Goal: Information Seeking & Learning: Find specific fact

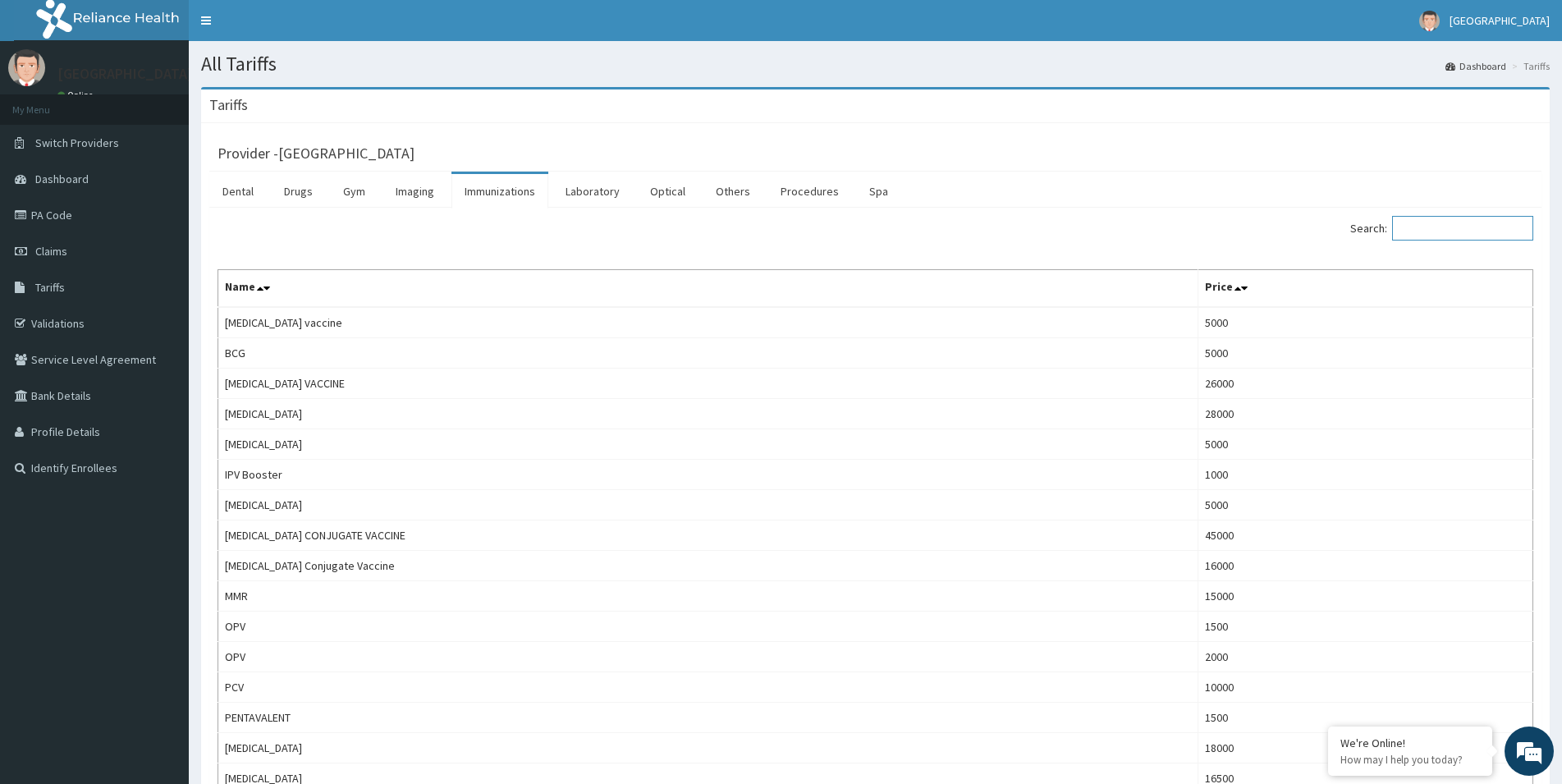
click at [1413, 227] on input "Search:" at bounding box center [1463, 229] width 141 height 25
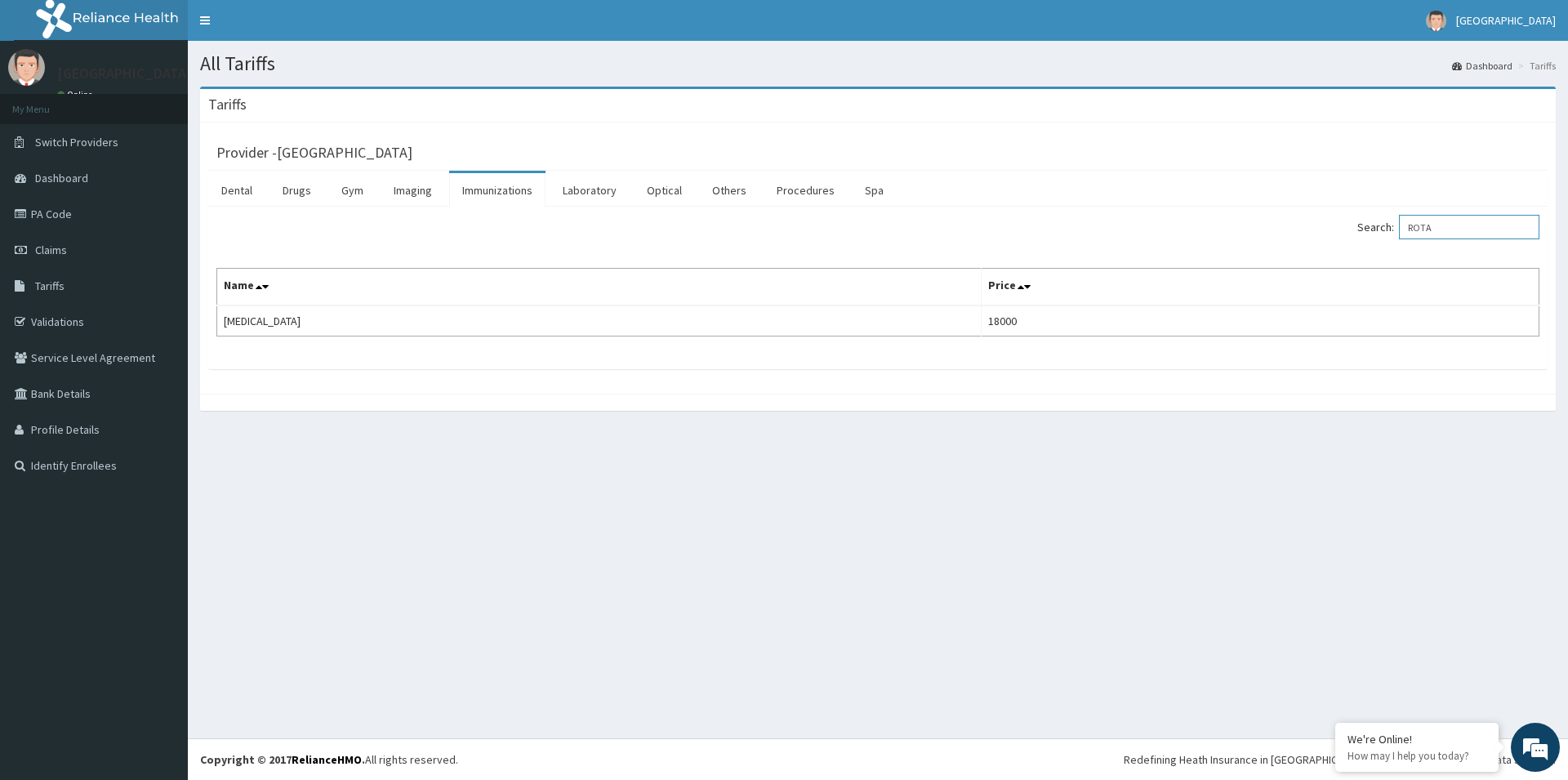
drag, startPoint x: 1456, startPoint y: 227, endPoint x: 1420, endPoint y: 235, distance: 36.9
click at [1420, 235] on input "ROTA" at bounding box center [1469, 227] width 140 height 25
drag, startPoint x: 1441, startPoint y: 229, endPoint x: 1328, endPoint y: 229, distance: 113.0
click at [1399, 229] on input "IPV" at bounding box center [1469, 227] width 140 height 25
drag, startPoint x: 1461, startPoint y: 228, endPoint x: 1393, endPoint y: 228, distance: 68.0
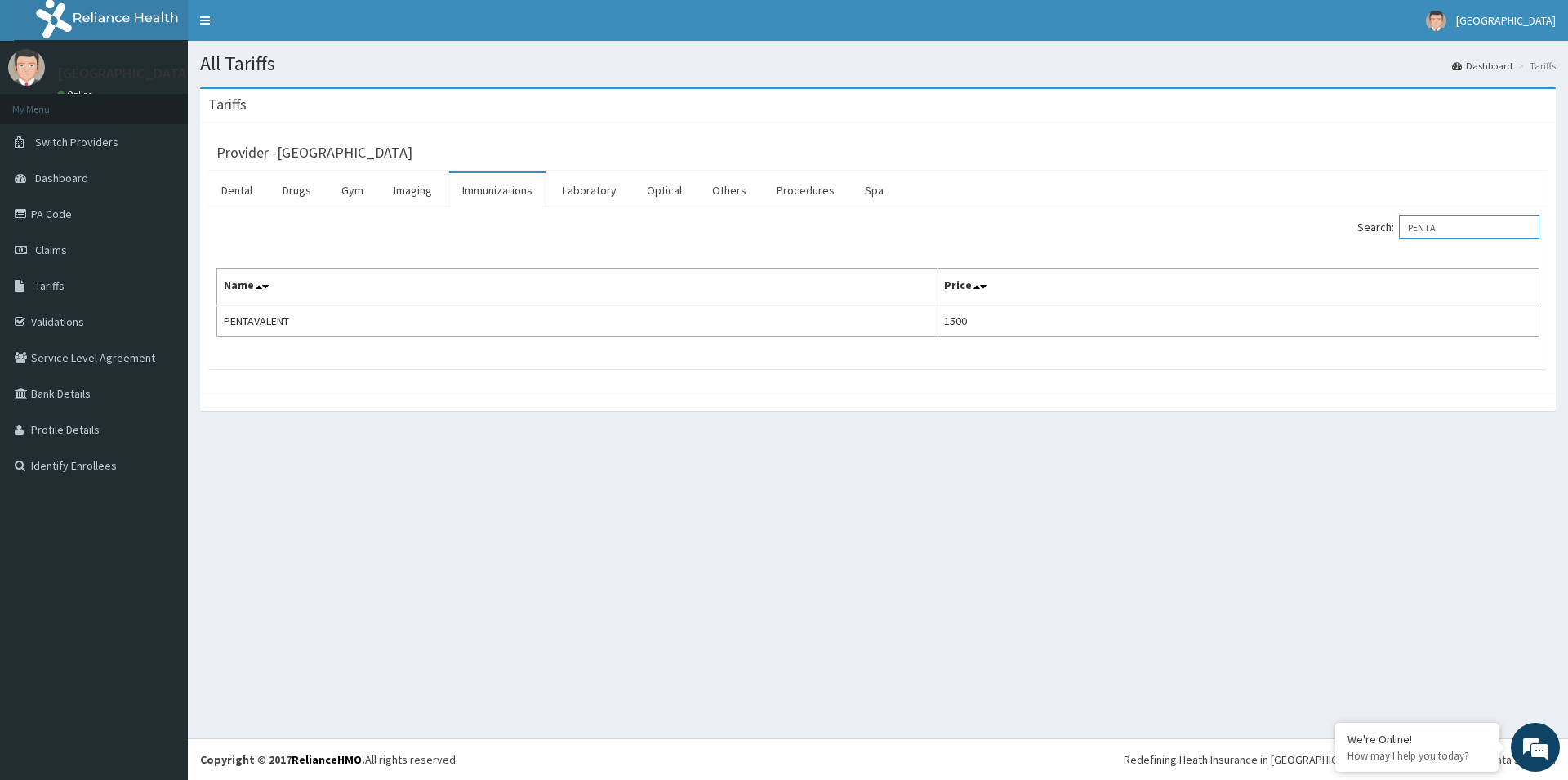
click at [1401, 228] on input "PENTA" at bounding box center [1469, 227] width 140 height 25
click at [1462, 228] on input "PENTA" at bounding box center [1469, 227] width 140 height 25
drag, startPoint x: 1462, startPoint y: 228, endPoint x: 1361, endPoint y: 231, distance: 101.0
click at [1399, 231] on input "PENTA" at bounding box center [1469, 227] width 140 height 25
type input "P"
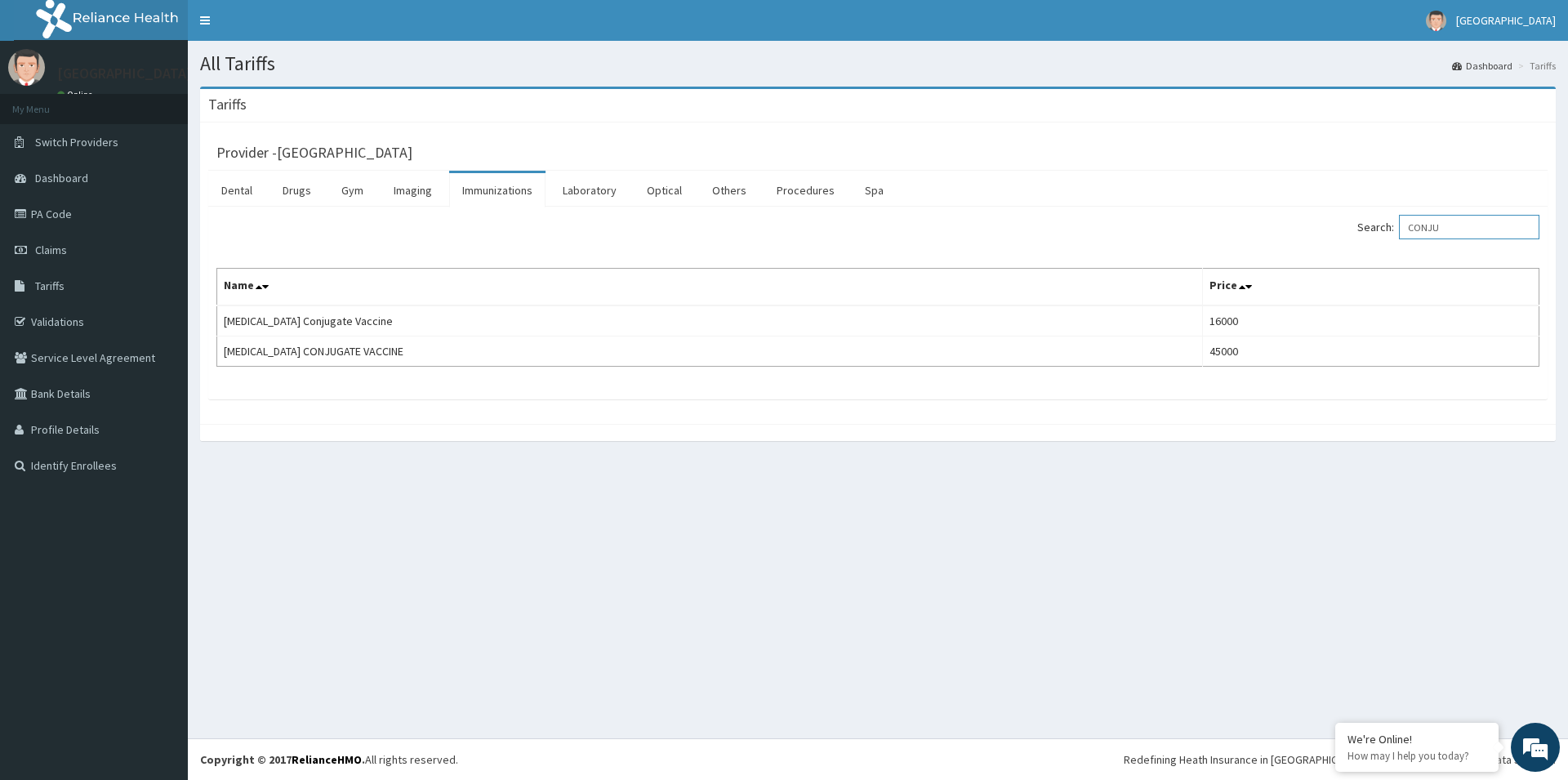
drag, startPoint x: 1453, startPoint y: 225, endPoint x: 1297, endPoint y: 223, distance: 156.0
click at [1399, 237] on input "CONJU" at bounding box center [1469, 227] width 140 height 25
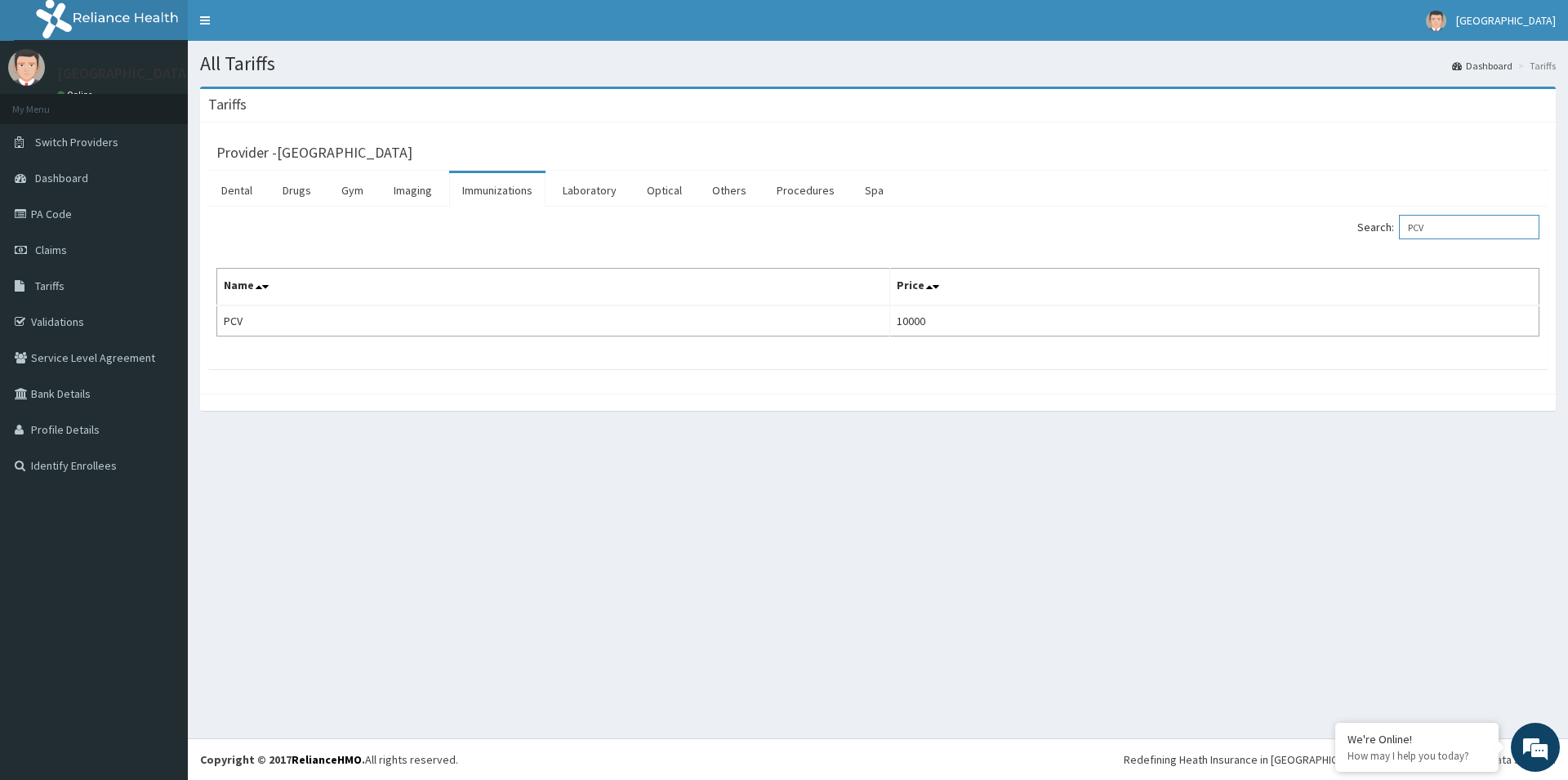
drag, startPoint x: 1421, startPoint y: 233, endPoint x: 1320, endPoint y: 240, distance: 101.2
click at [1399, 239] on input "PCV" at bounding box center [1469, 227] width 140 height 25
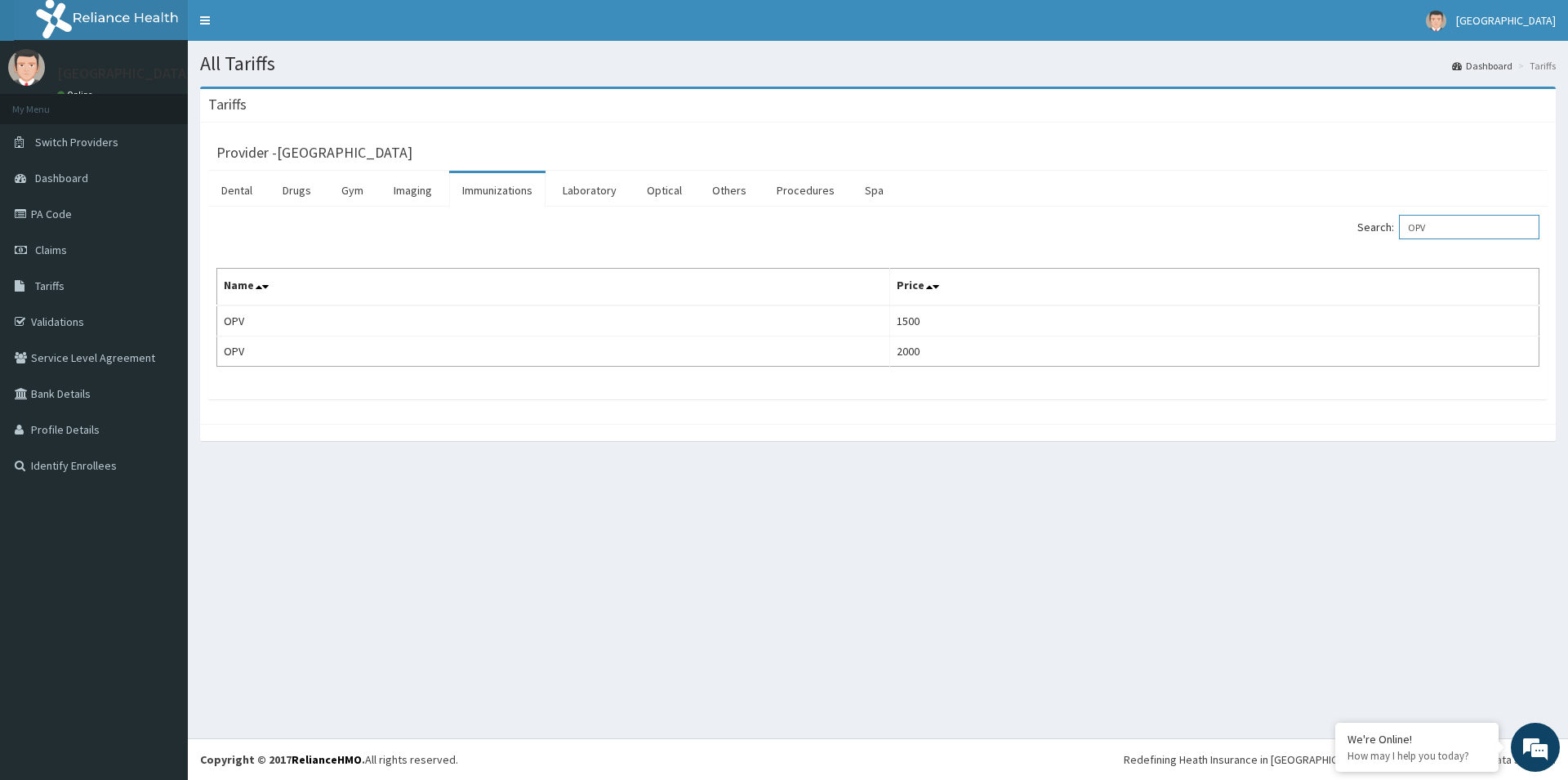
type input "OPV"
